Goal: Transaction & Acquisition: Purchase product/service

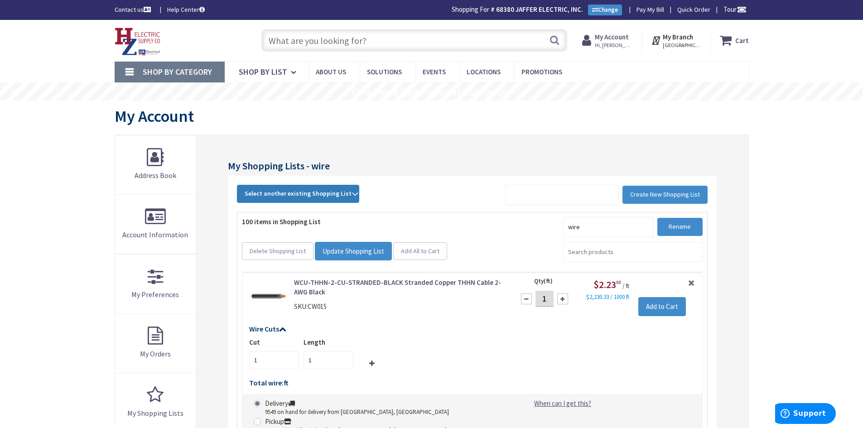
click at [295, 193] on span "Select another existing Shopping List" at bounding box center [298, 193] width 107 height 8
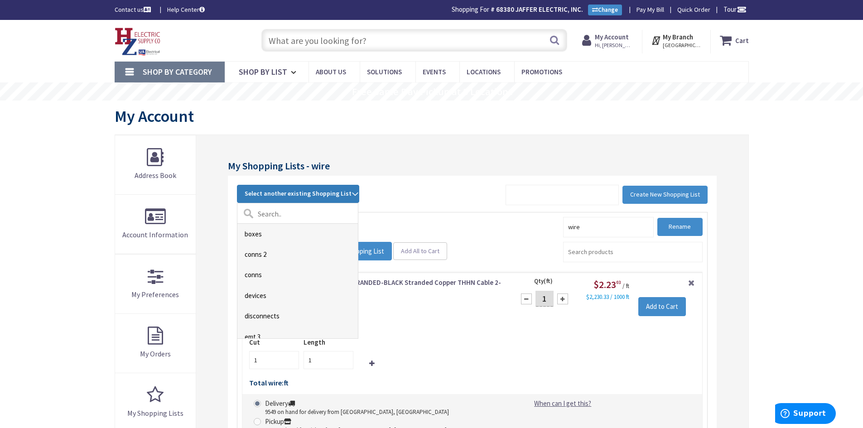
click at [304, 39] on input "text" at bounding box center [414, 40] width 306 height 23
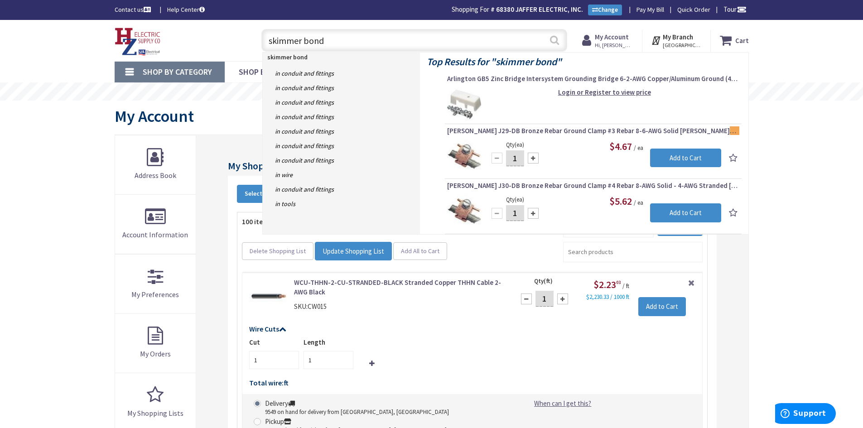
type input "skimmer bond"
click at [555, 39] on button "Search" at bounding box center [555, 40] width 12 height 20
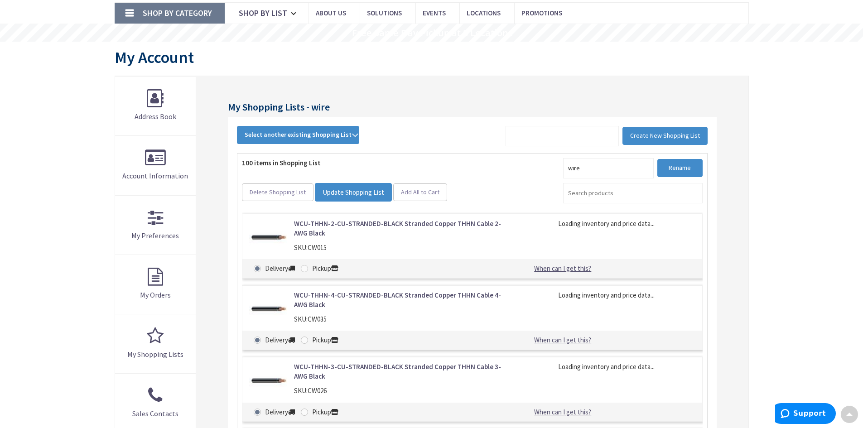
scroll to position [43, 0]
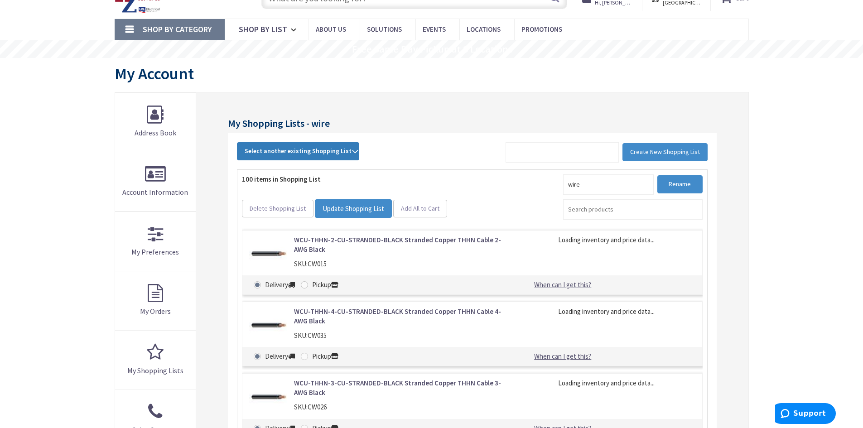
click at [288, 150] on span "Select another existing Shopping List" at bounding box center [298, 151] width 107 height 8
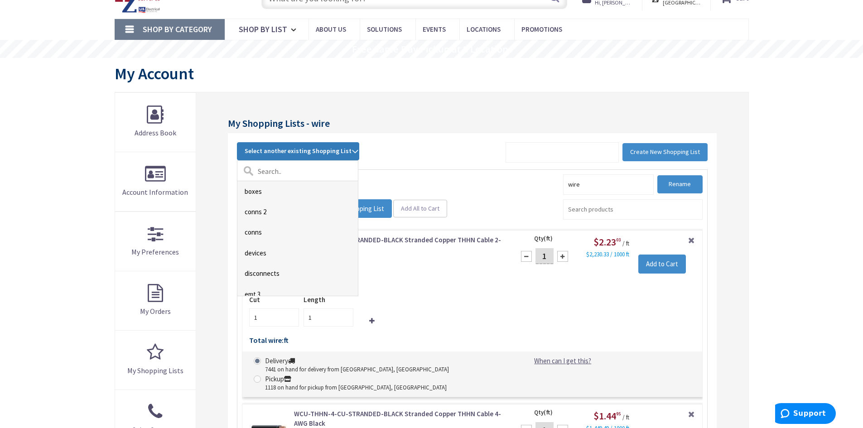
click at [388, 76] on div "My Account" at bounding box center [432, 75] width 634 height 34
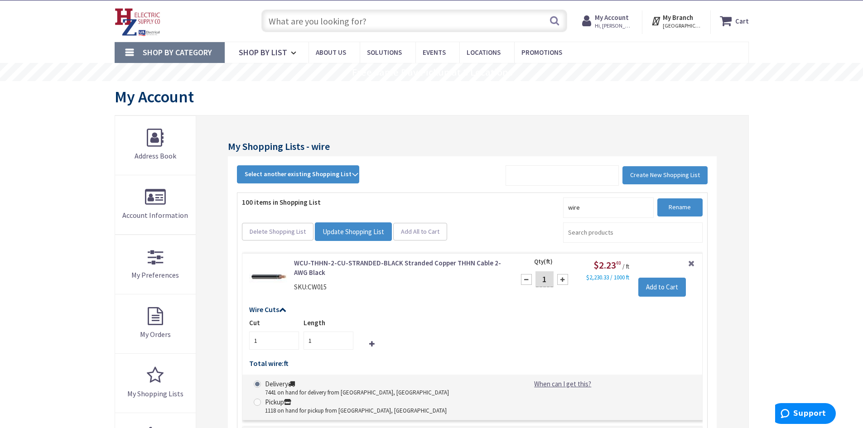
scroll to position [0, 0]
